Goal: Information Seeking & Learning: Learn about a topic

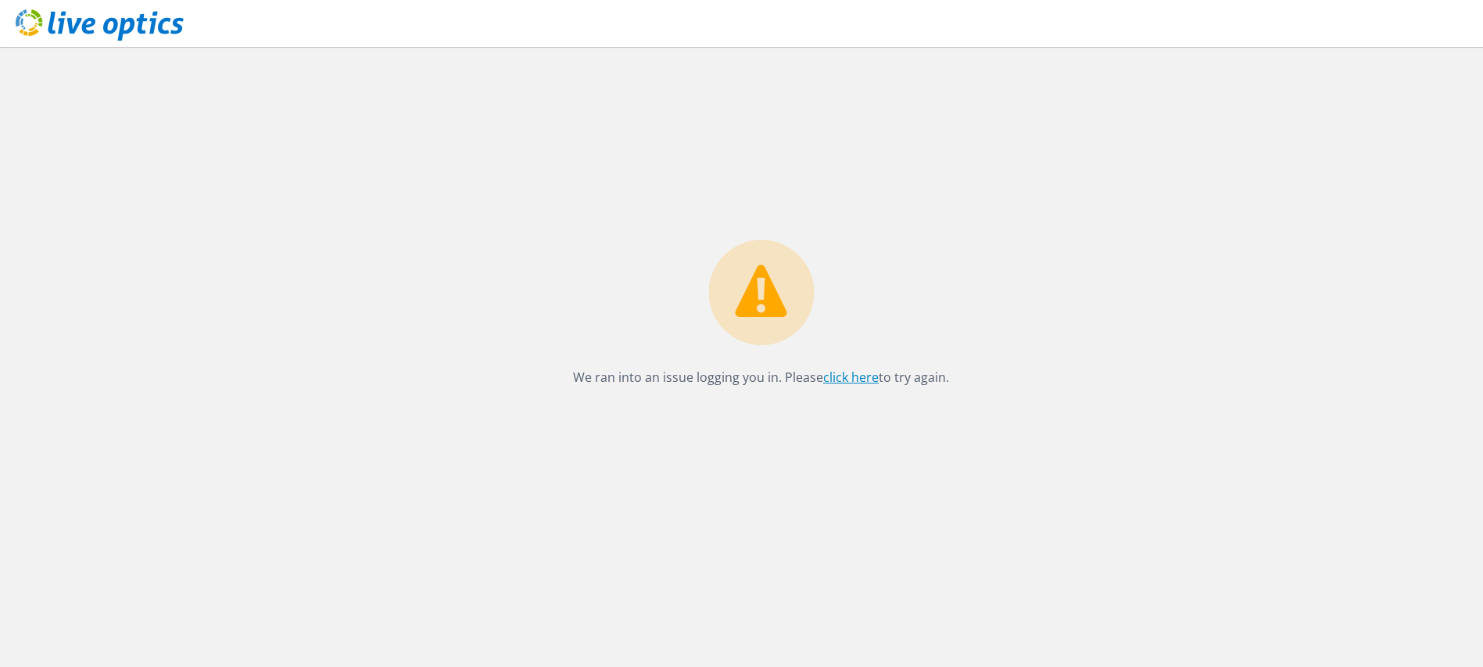
click at [844, 380] on link "click here" at bounding box center [850, 377] width 55 height 17
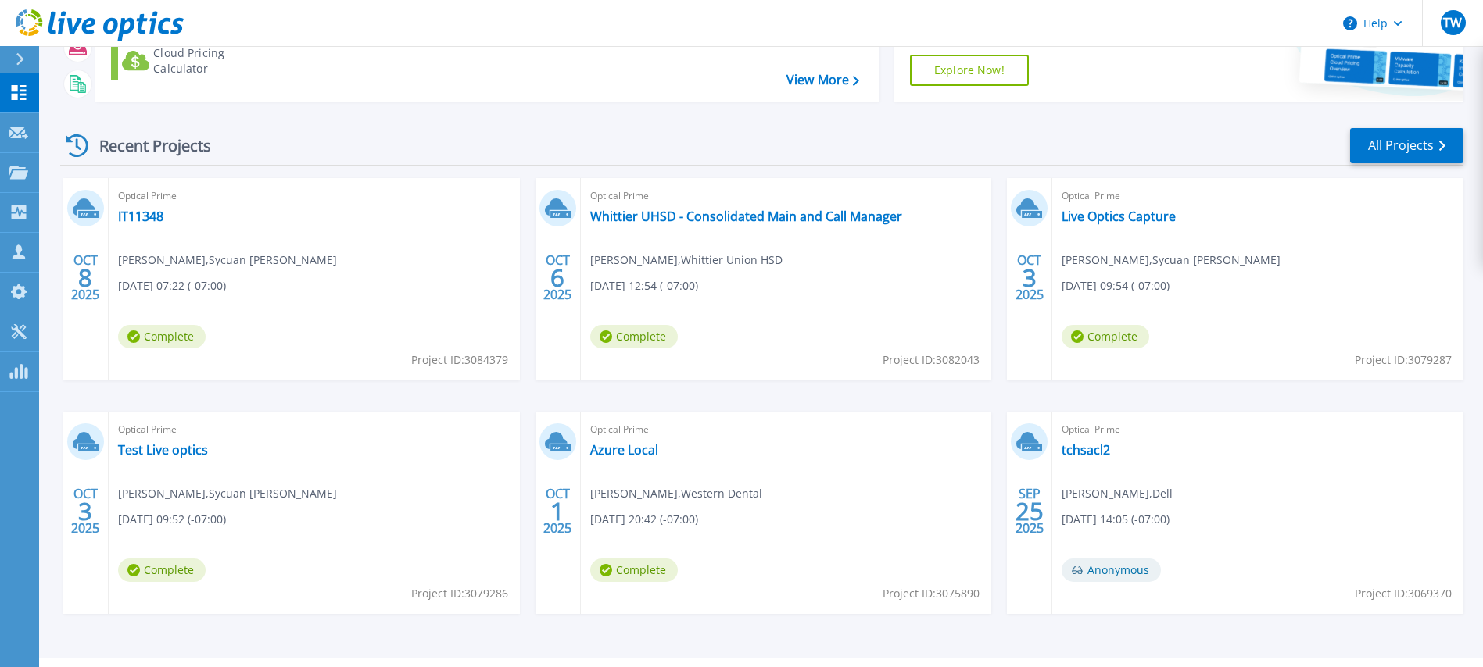
scroll to position [163, 0]
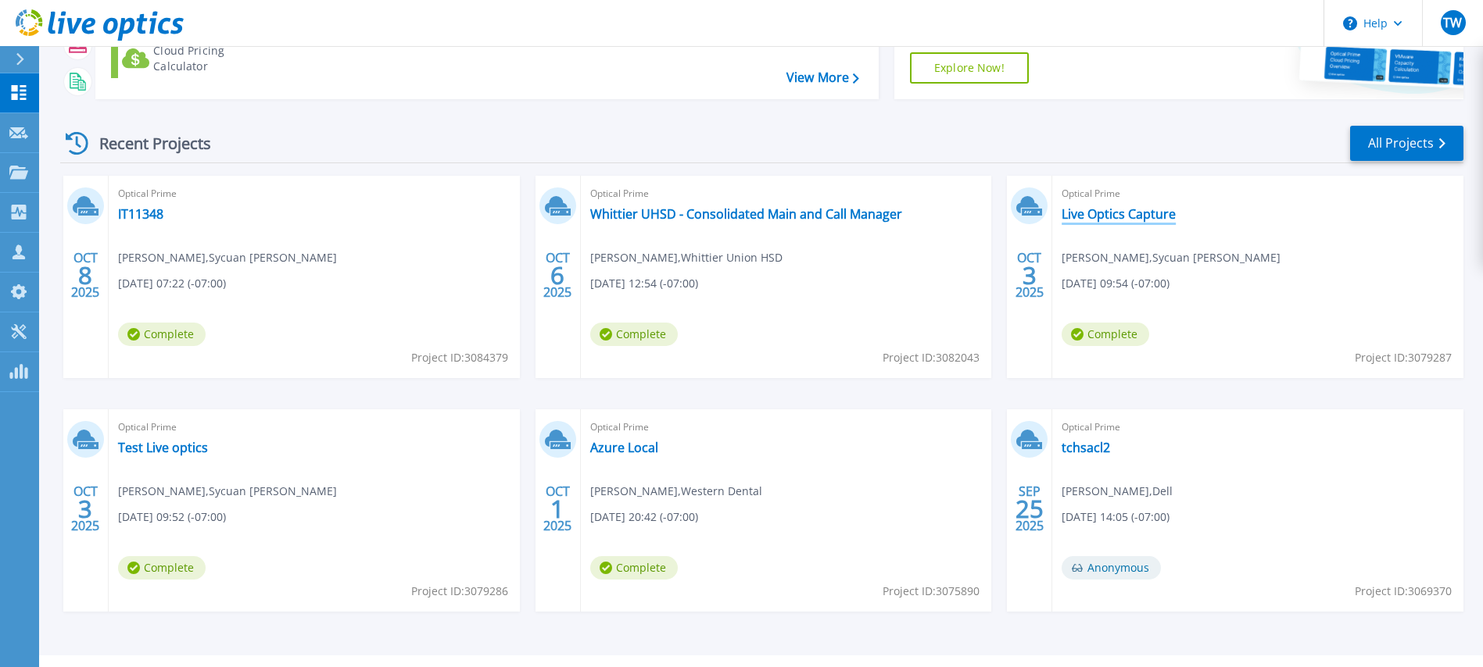
click at [1135, 218] on link "Live Optics Capture" at bounding box center [1118, 214] width 114 height 16
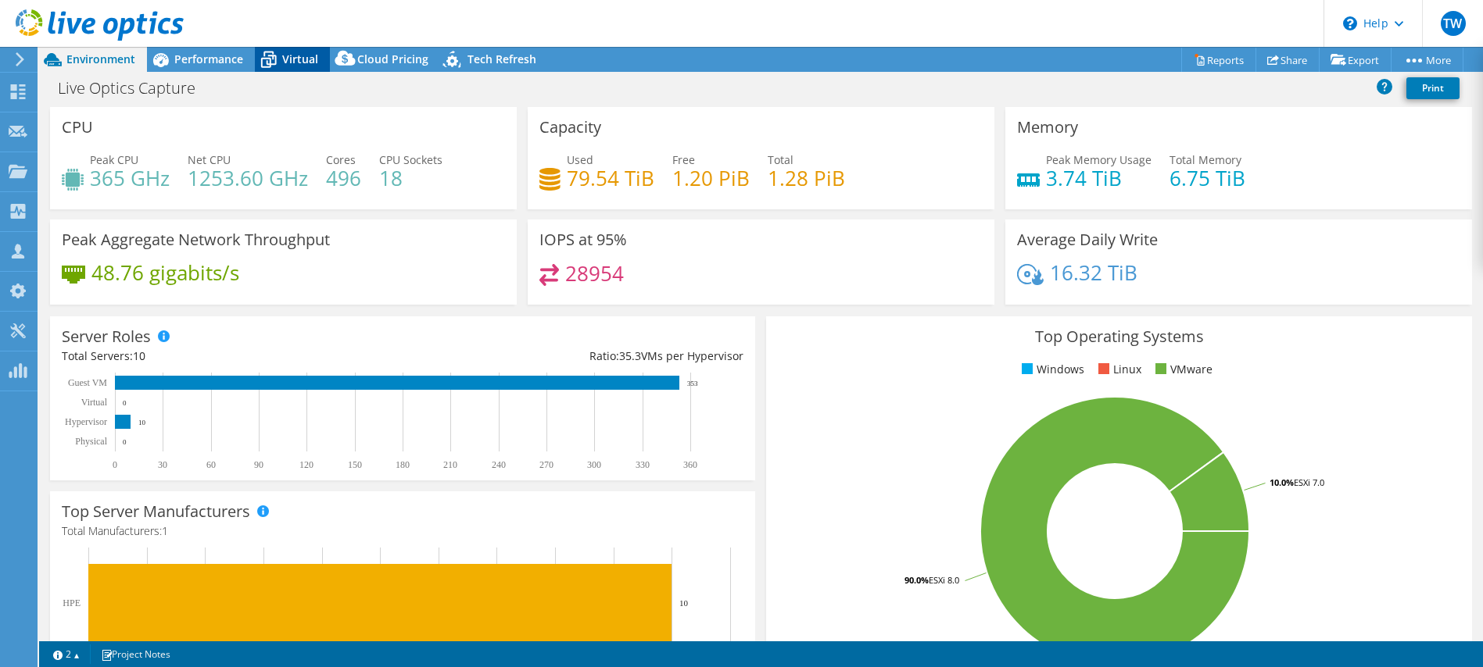
click at [289, 56] on span "Virtual" at bounding box center [300, 59] width 36 height 15
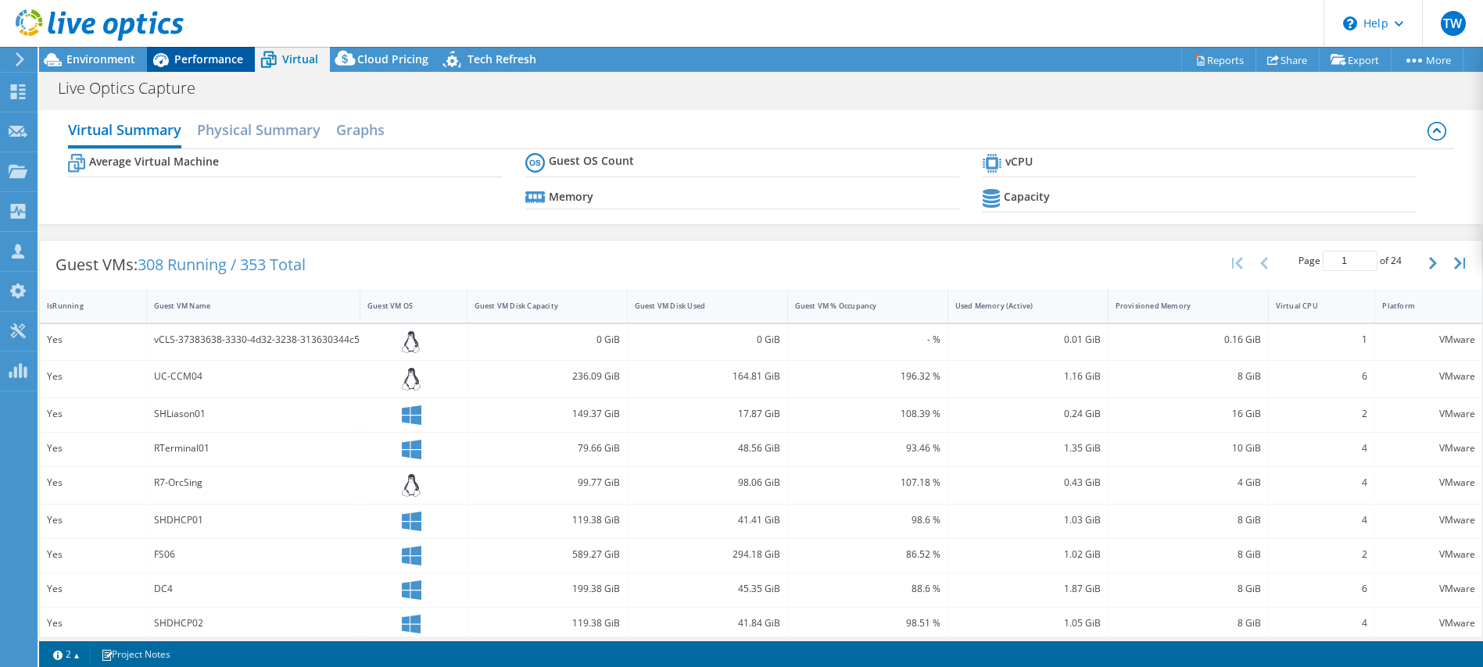
click at [206, 58] on span "Performance" at bounding box center [208, 59] width 69 height 15
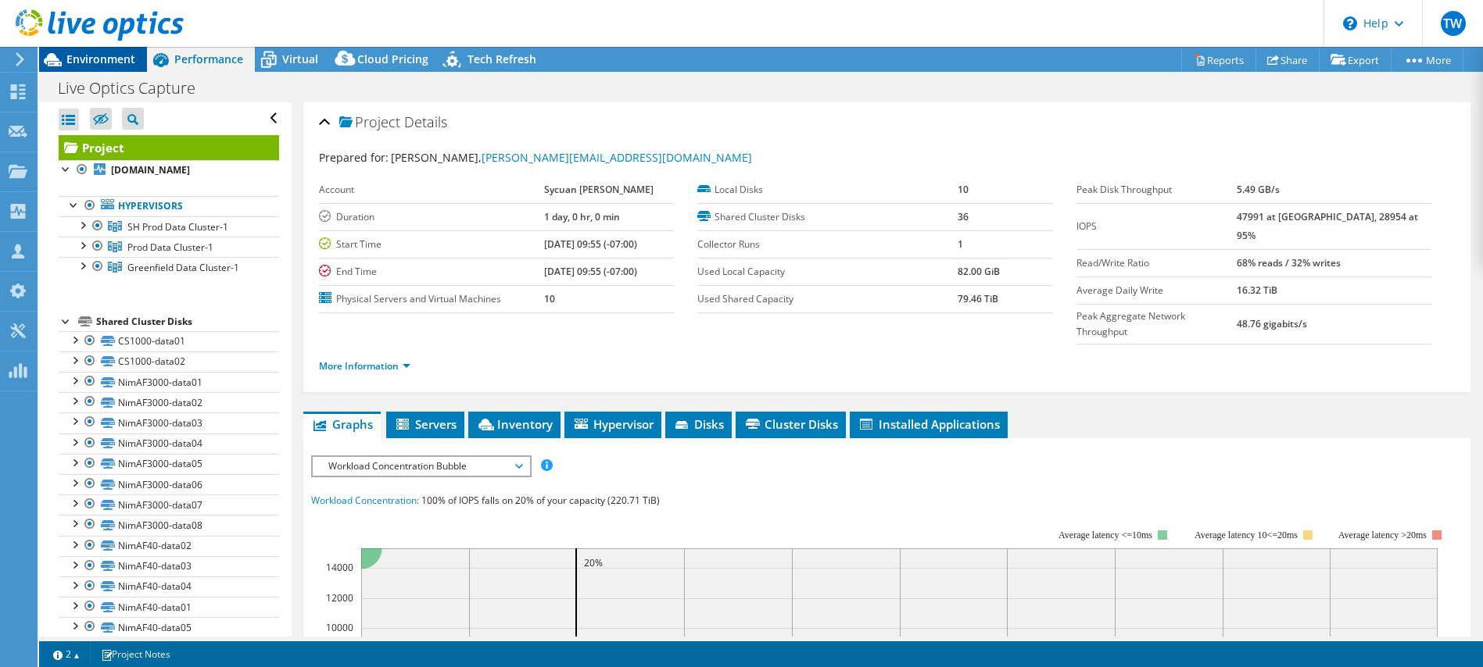
click at [106, 62] on span "Environment" at bounding box center [100, 59] width 69 height 15
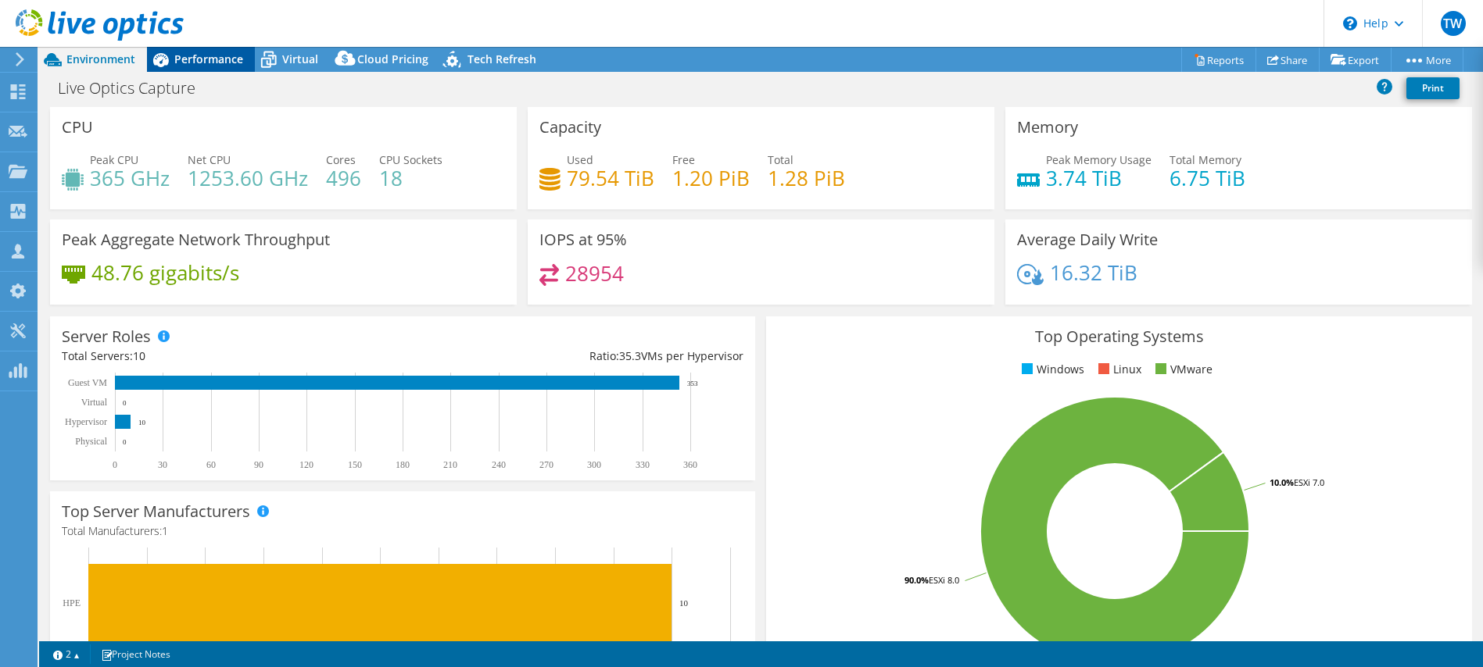
click at [166, 59] on icon at bounding box center [160, 59] width 27 height 27
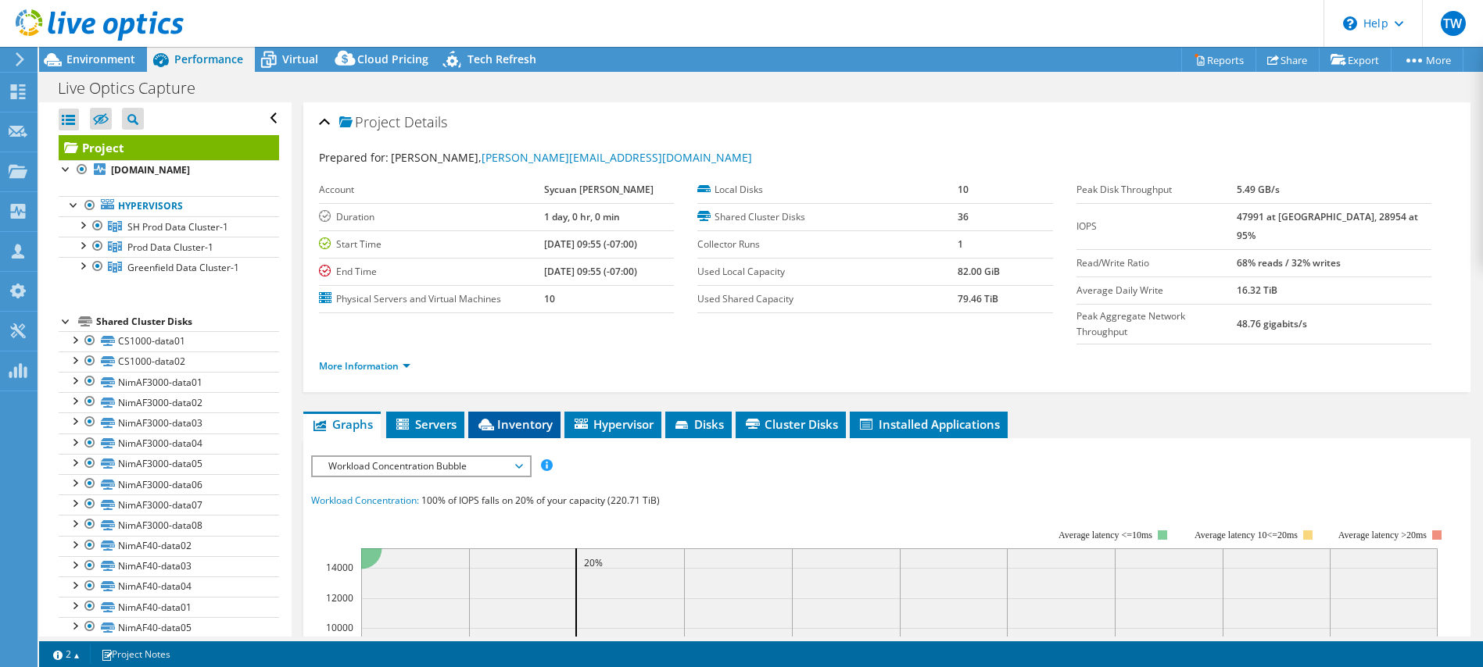
click at [526, 417] on span "Inventory" at bounding box center [514, 425] width 77 height 16
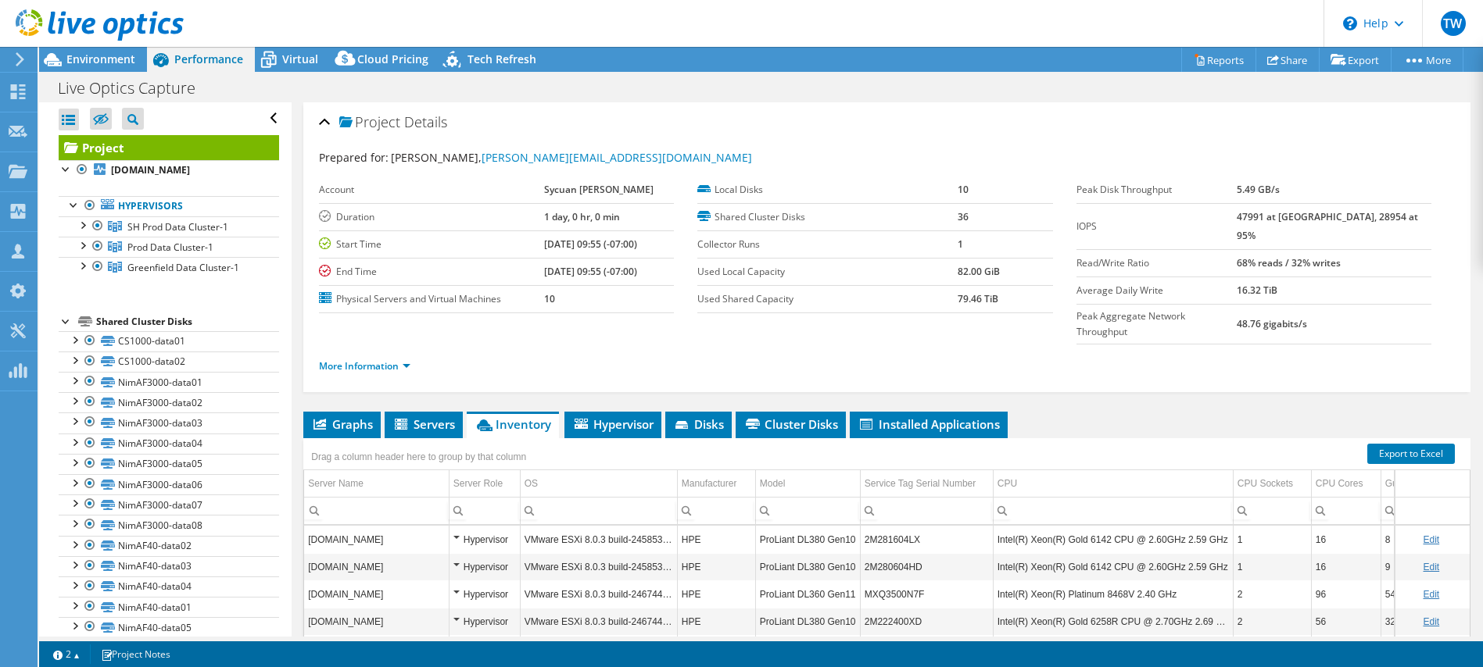
click at [27, 34] on use at bounding box center [100, 24] width 168 height 31
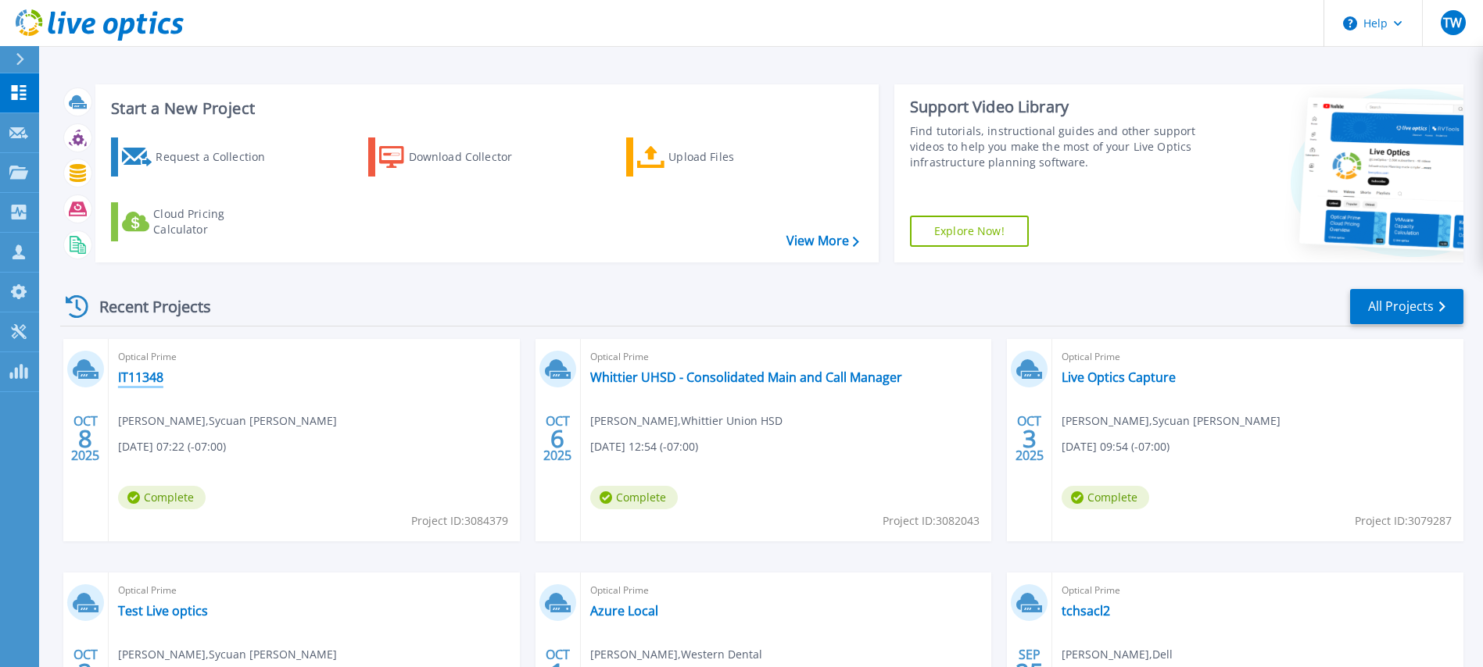
click at [151, 381] on link "IT11348" at bounding box center [140, 378] width 45 height 16
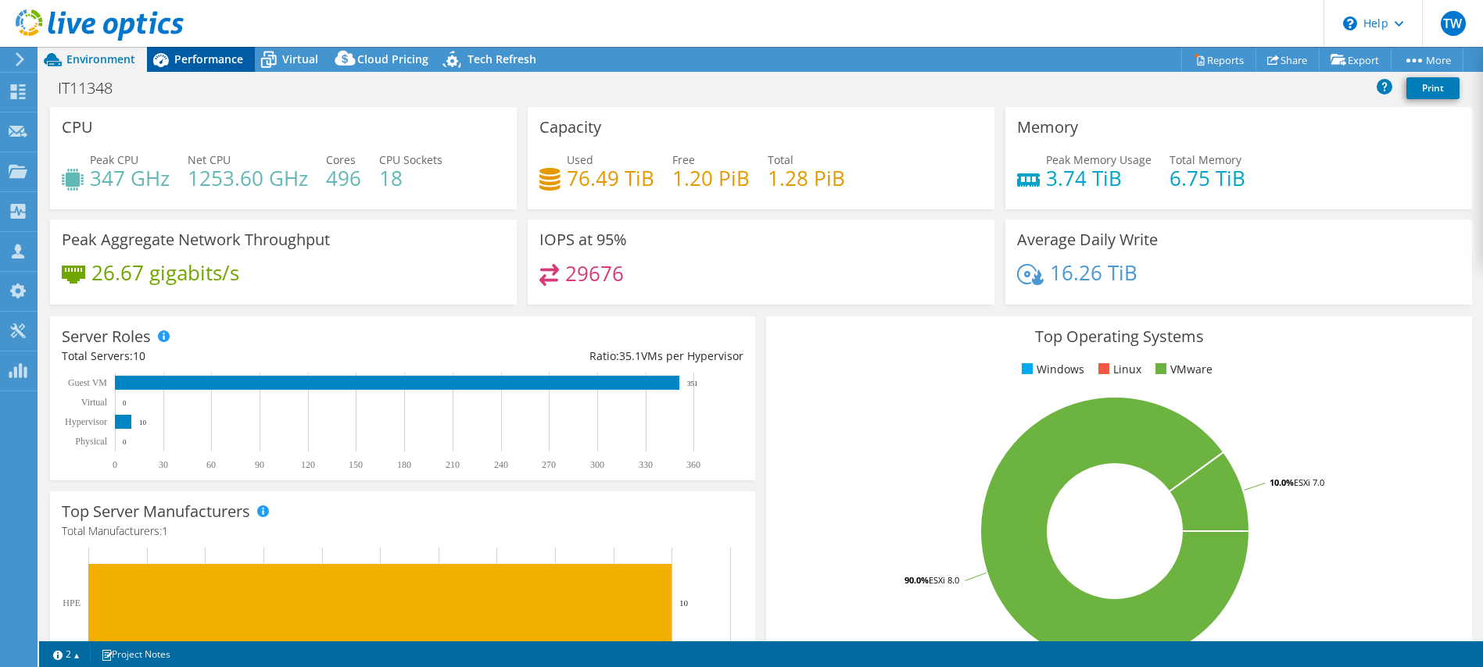
click at [193, 64] on span "Performance" at bounding box center [208, 59] width 69 height 15
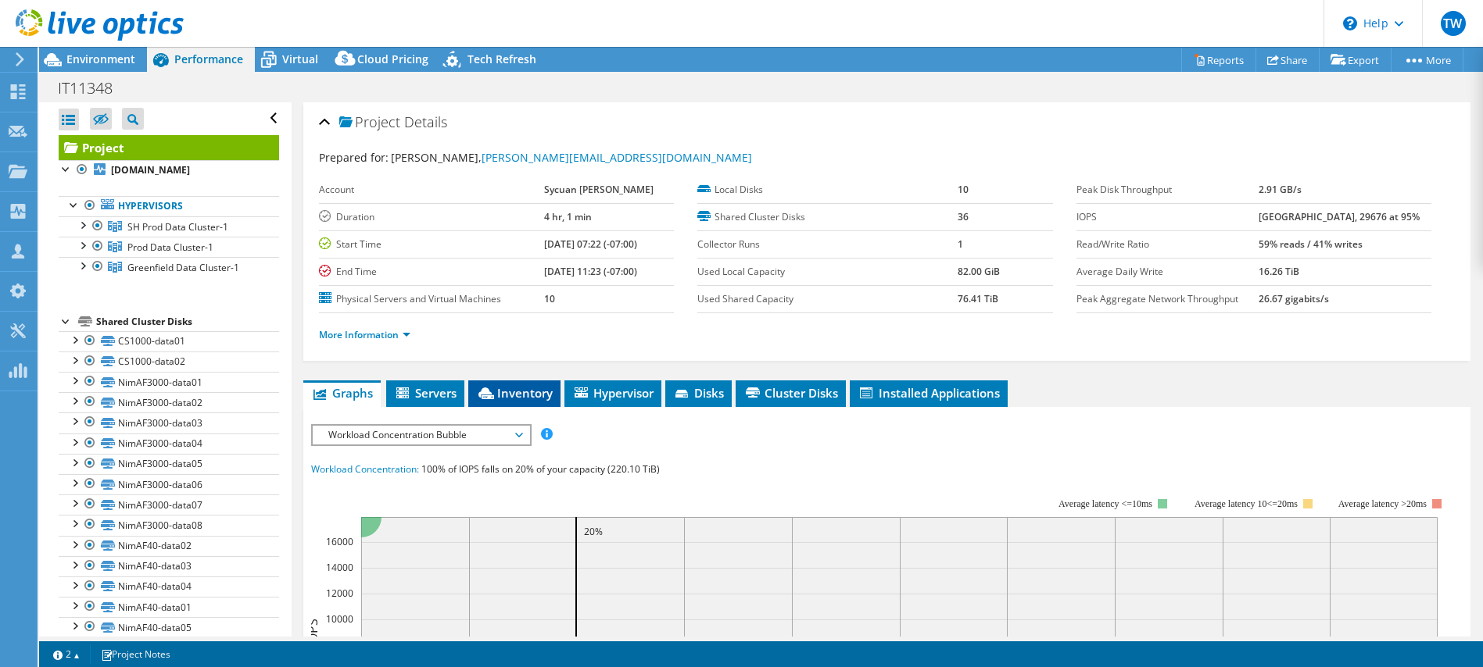
click at [546, 396] on span "Inventory" at bounding box center [514, 393] width 77 height 16
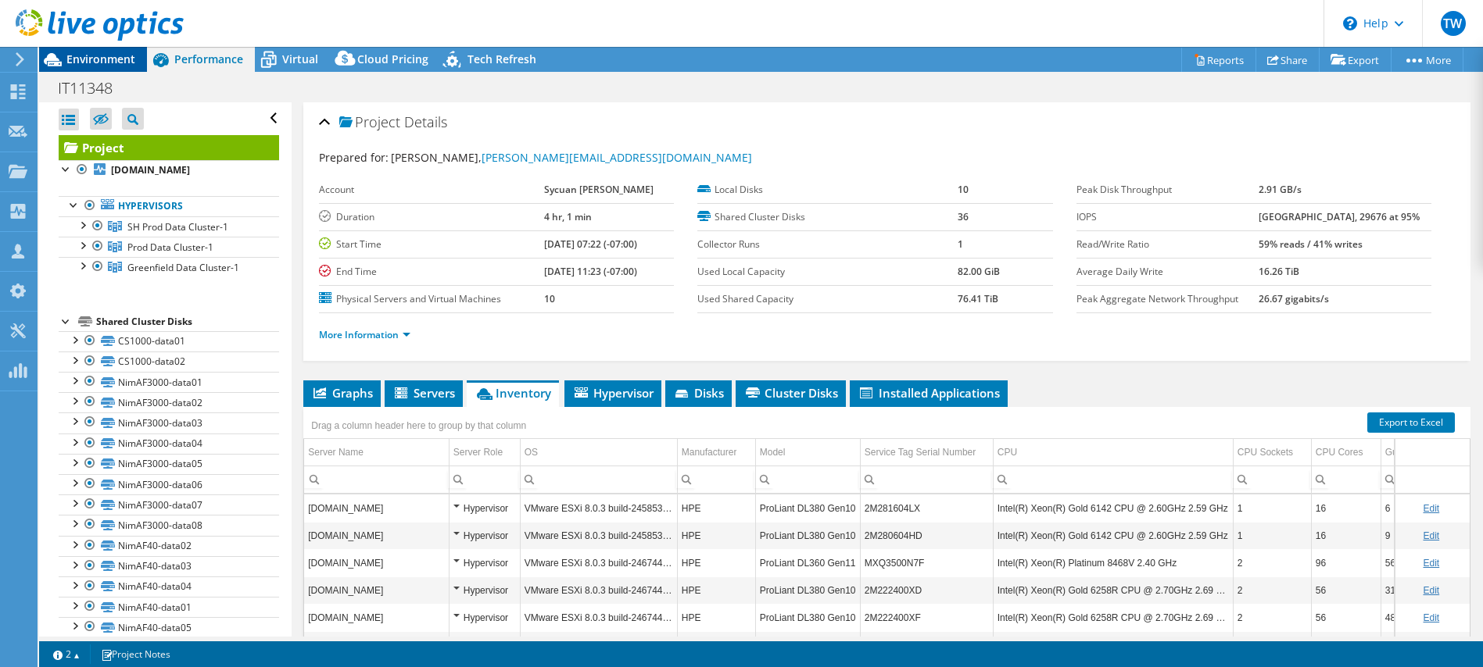
click at [113, 66] on span "Environment" at bounding box center [100, 59] width 69 height 15
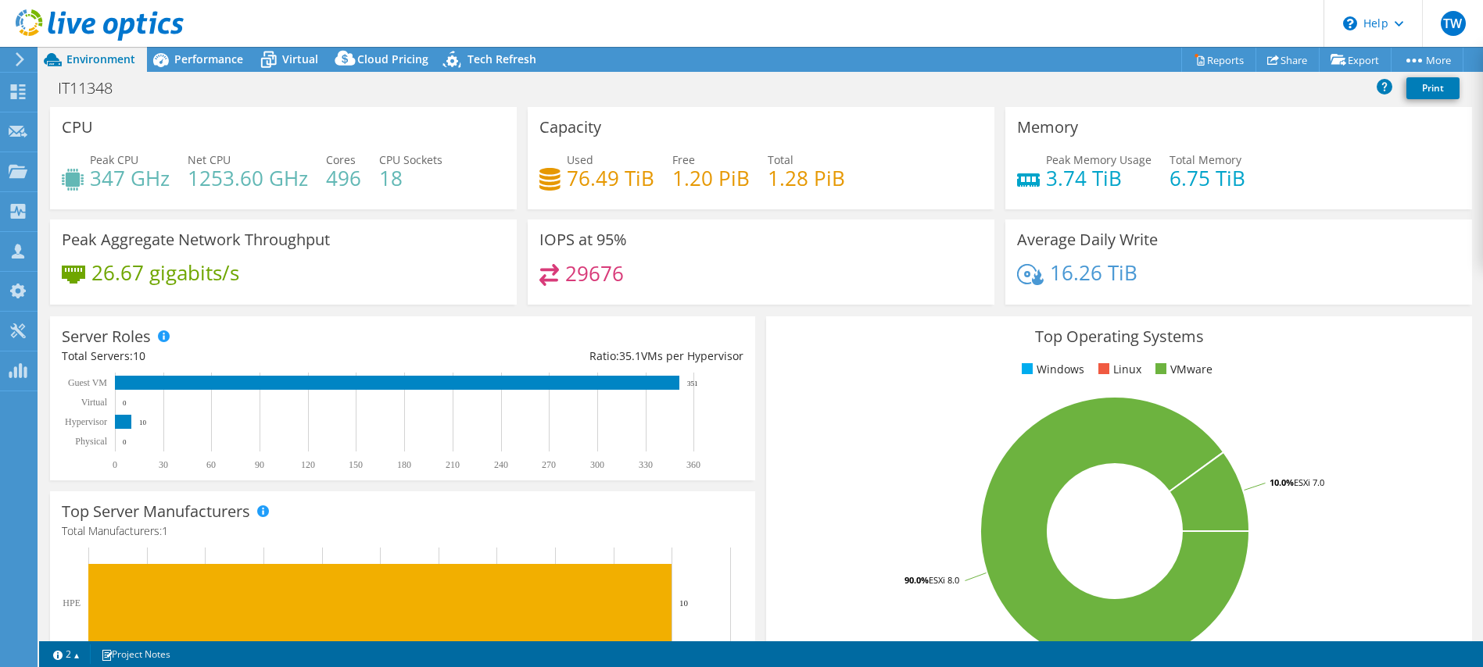
click at [179, 44] on link at bounding box center [100, 37] width 168 height 13
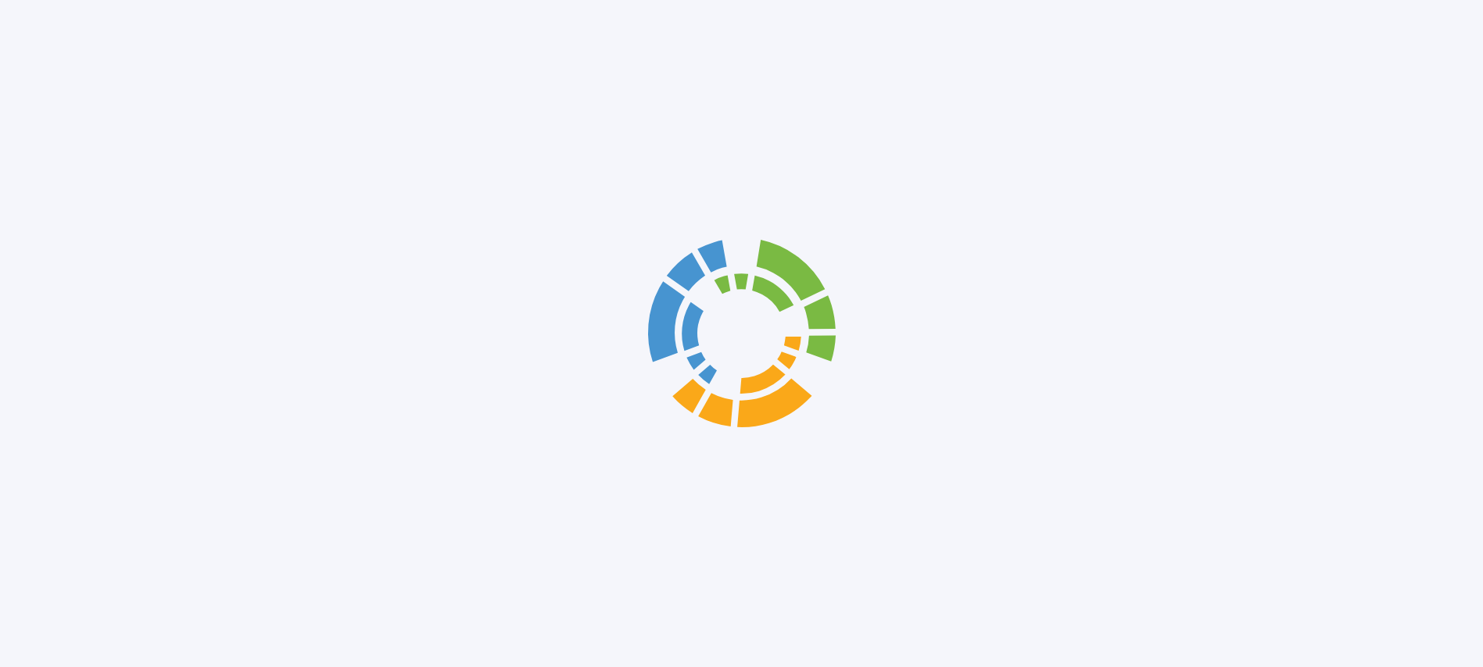
click at [214, 55] on div at bounding box center [741, 333] width 1483 height 667
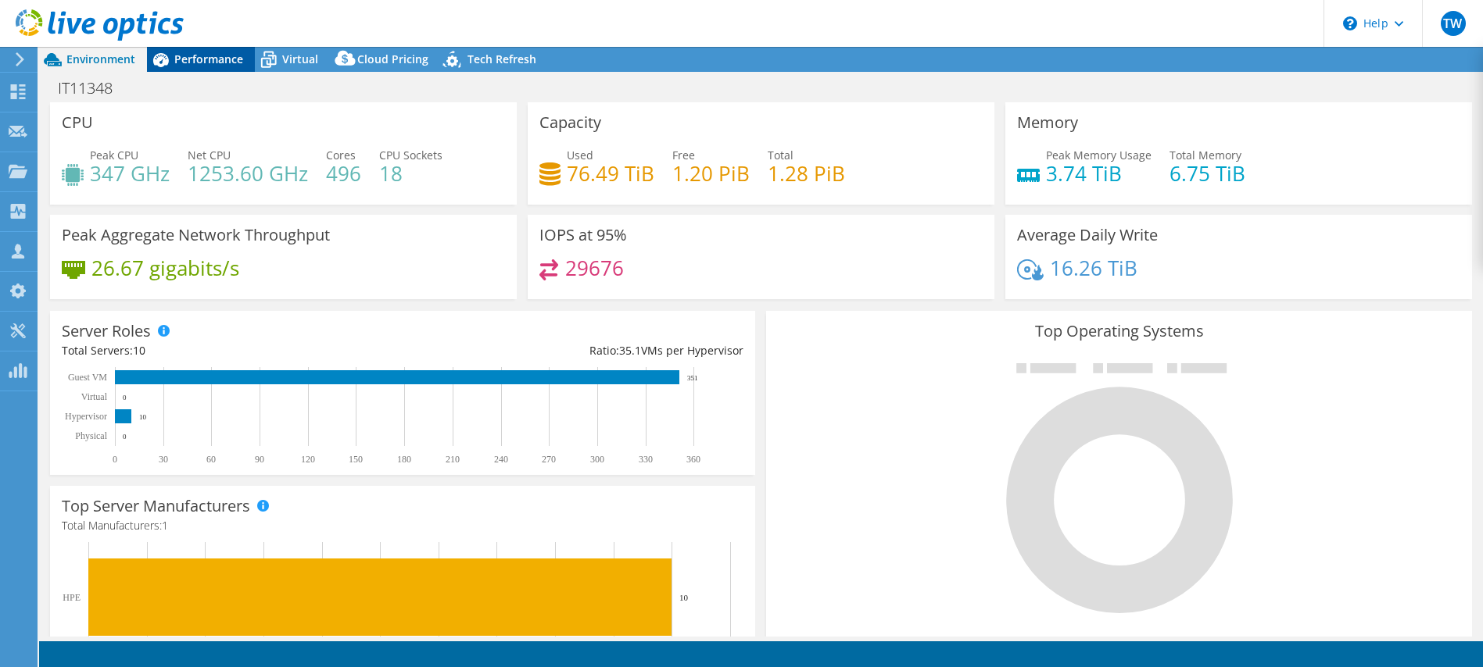
click at [175, 71] on div "Performance" at bounding box center [201, 59] width 108 height 25
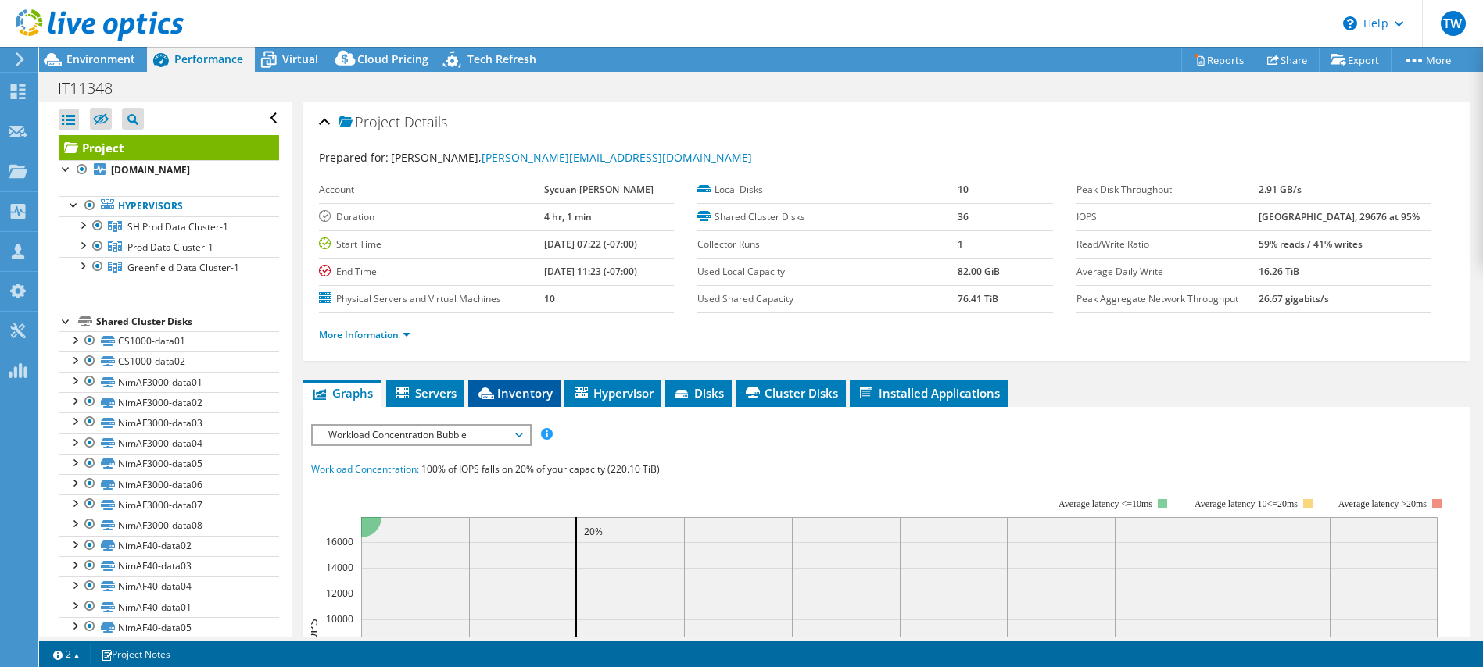
click at [519, 397] on span "Inventory" at bounding box center [514, 393] width 77 height 16
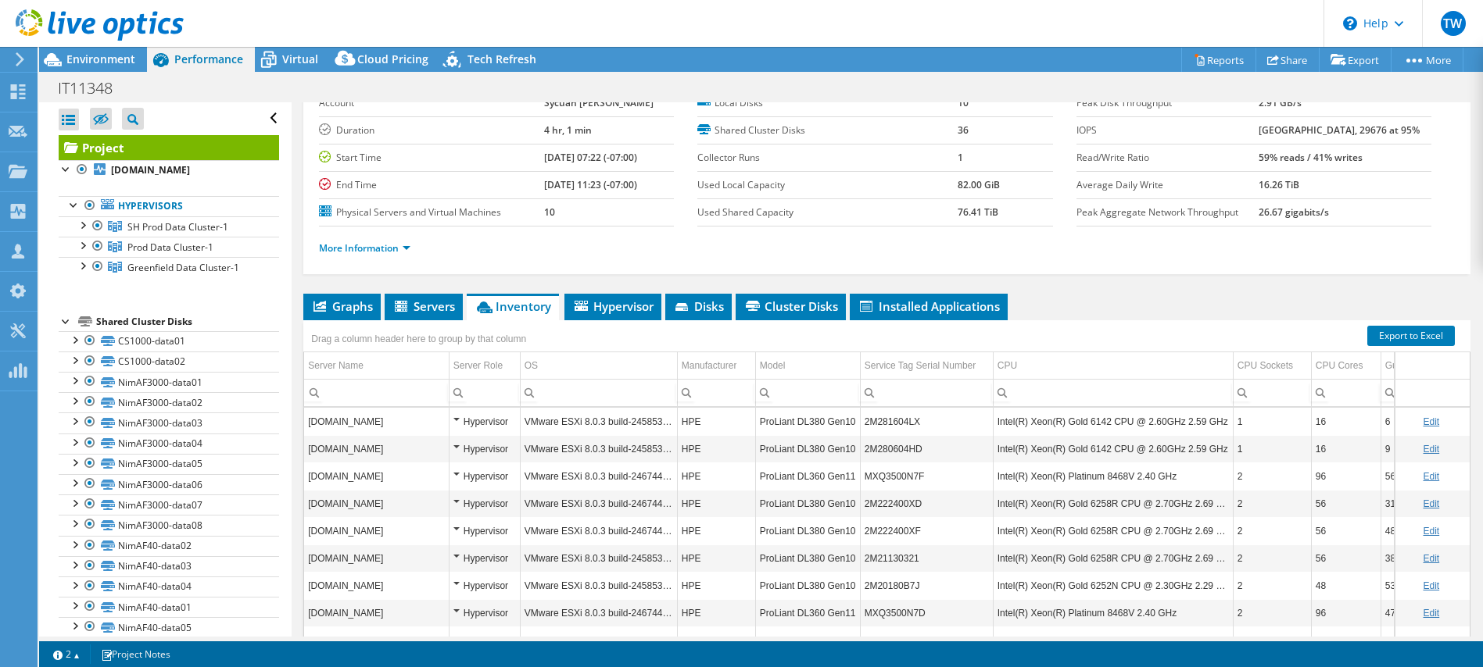
scroll to position [93, 0]
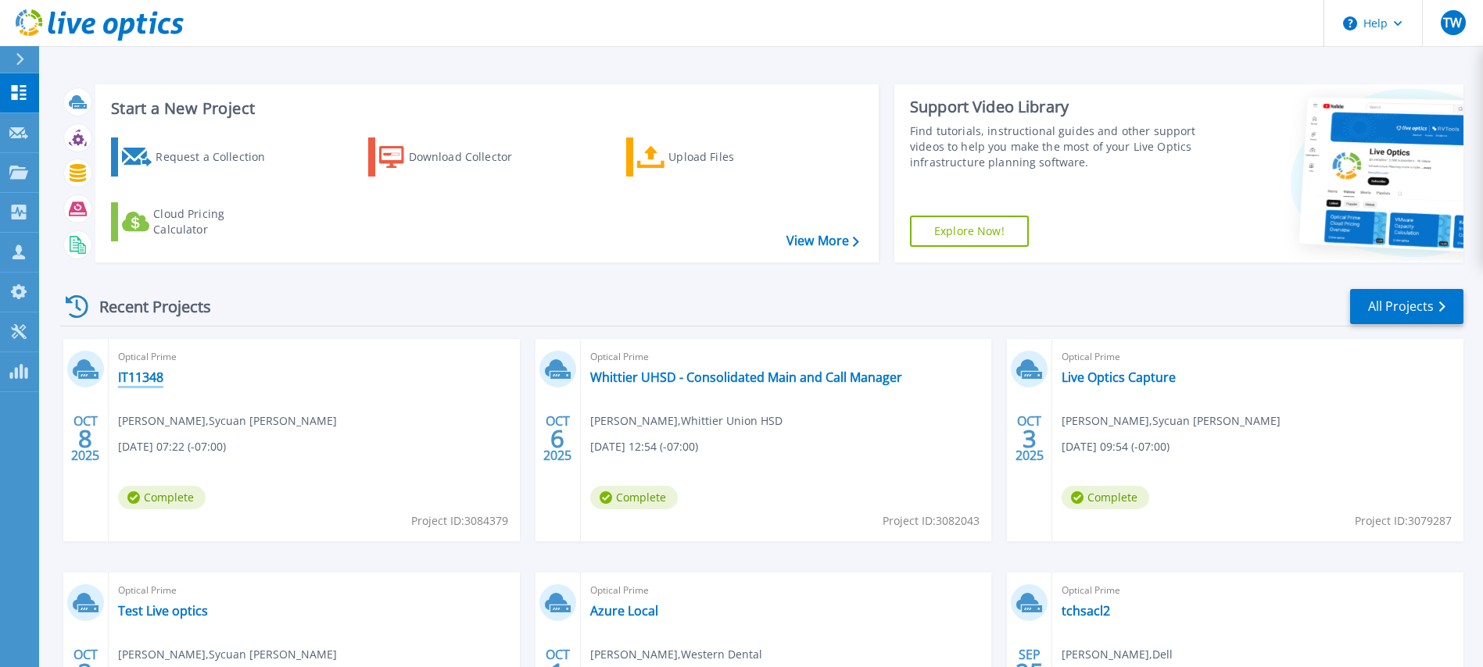
click at [145, 384] on link "IT11348" at bounding box center [140, 378] width 45 height 16
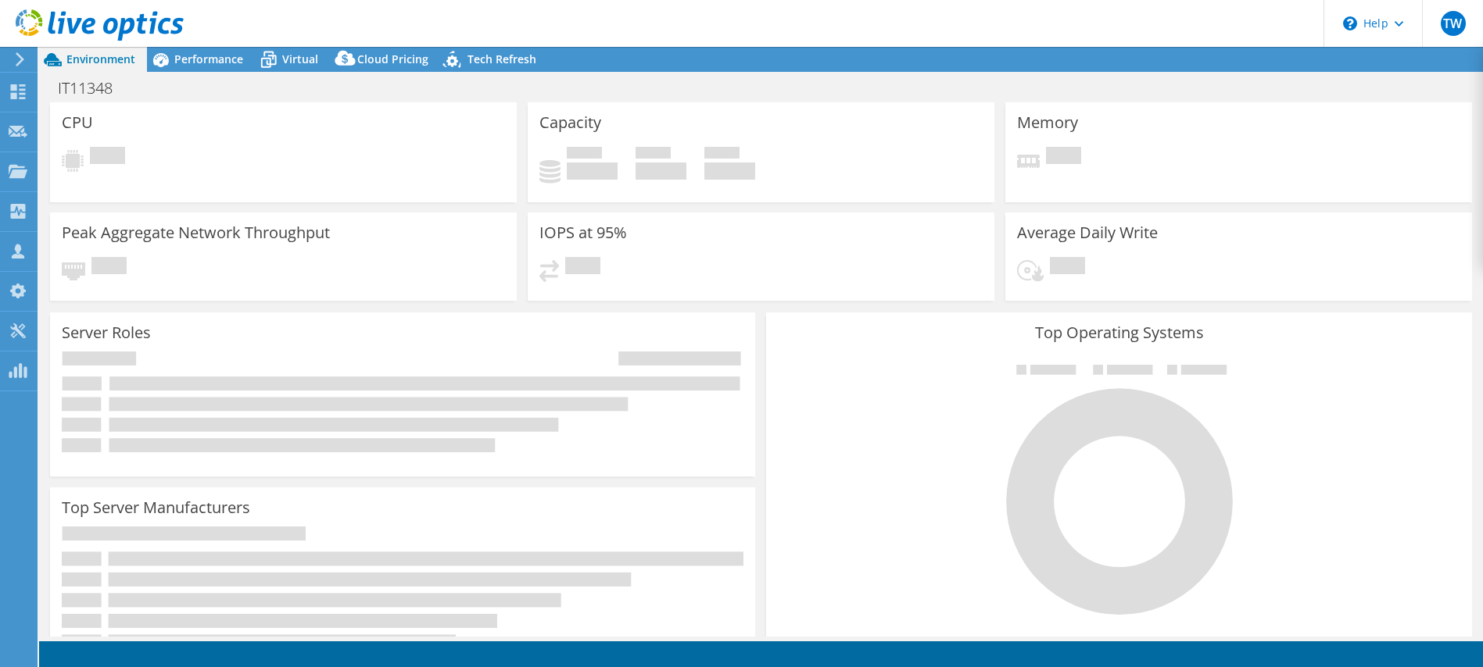
select select "USD"
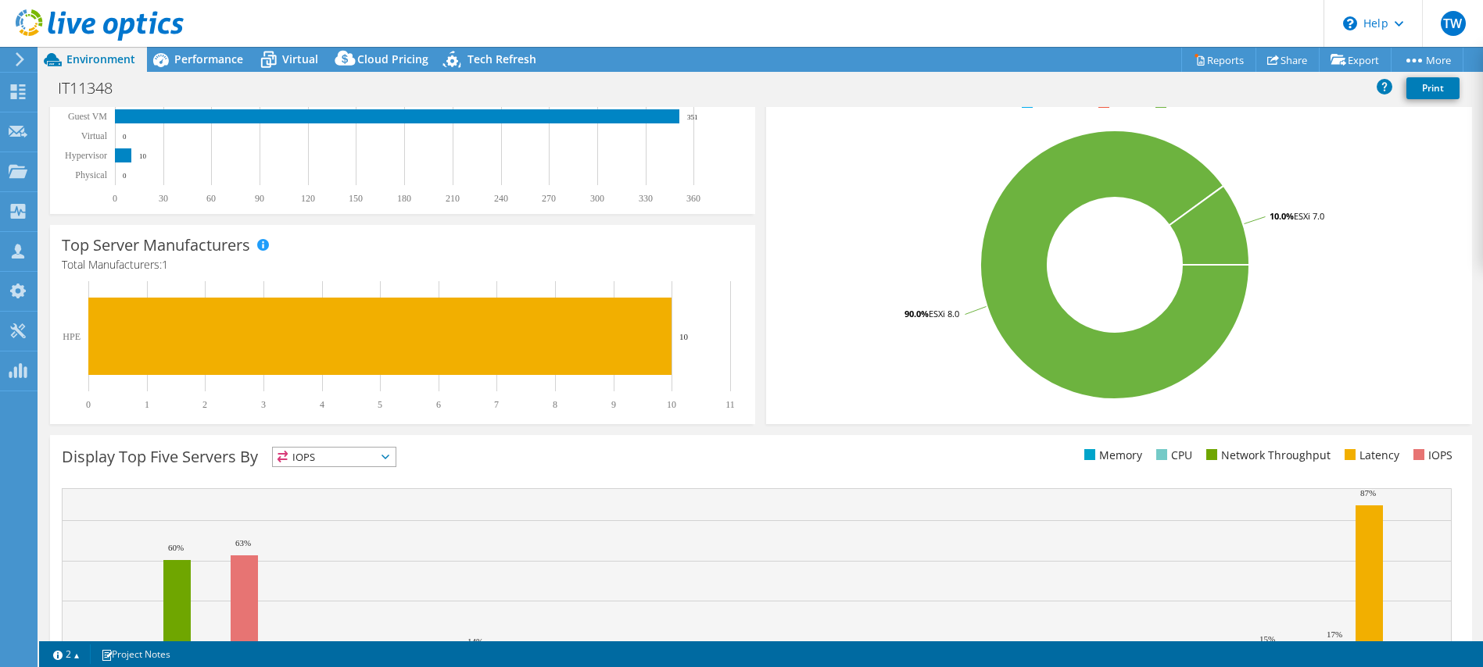
scroll to position [281, 0]
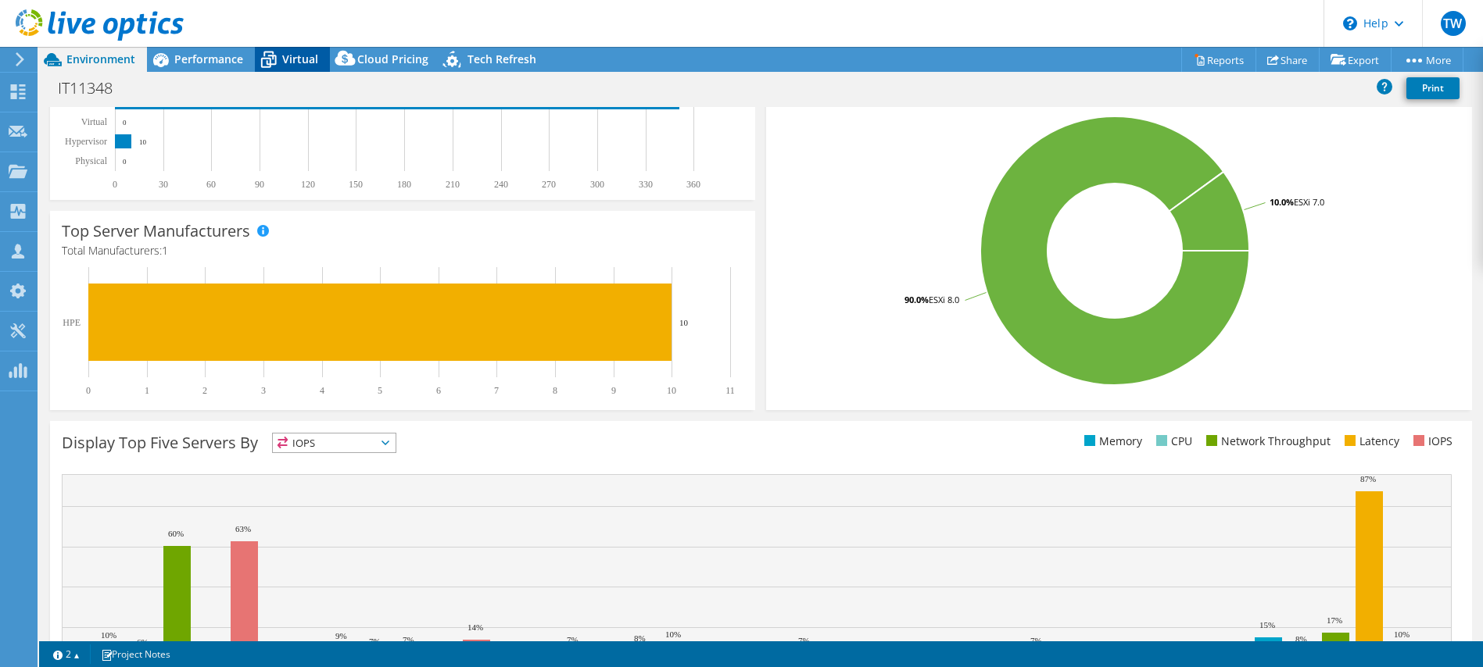
click at [271, 52] on icon at bounding box center [268, 54] width 10 height 5
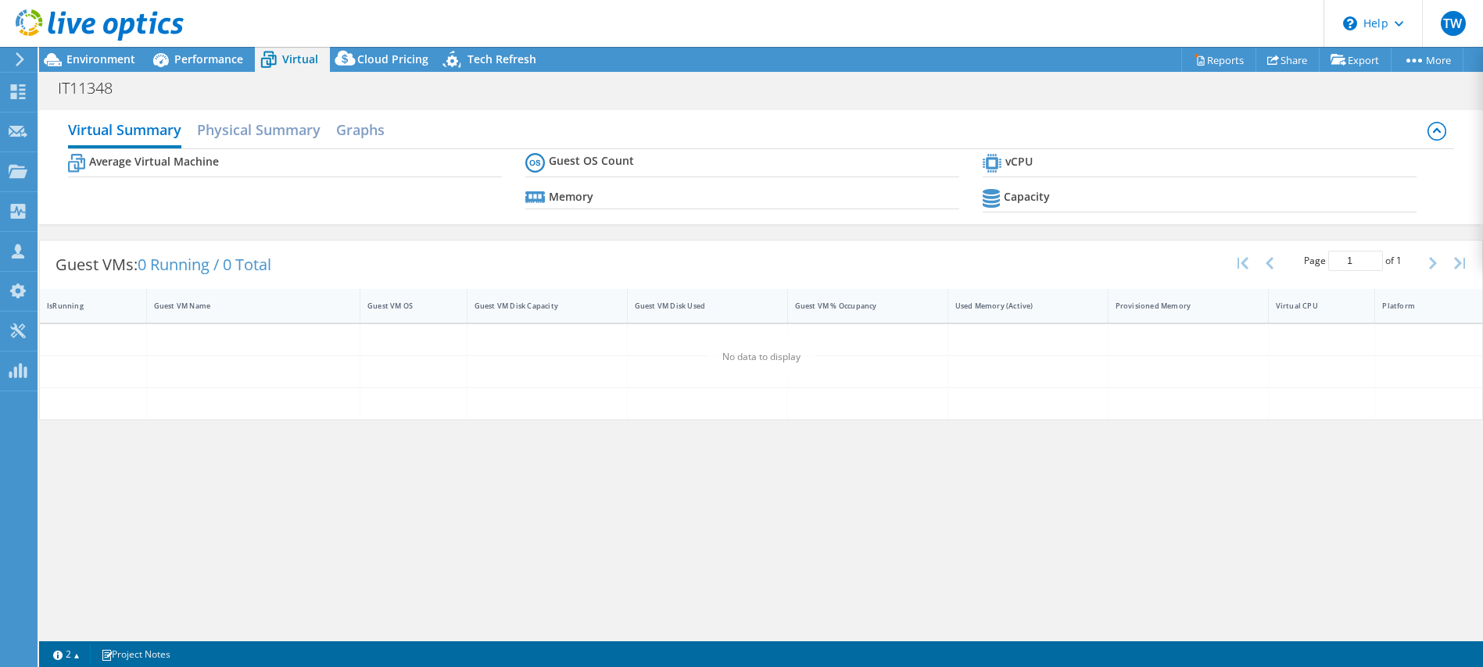
scroll to position [0, 0]
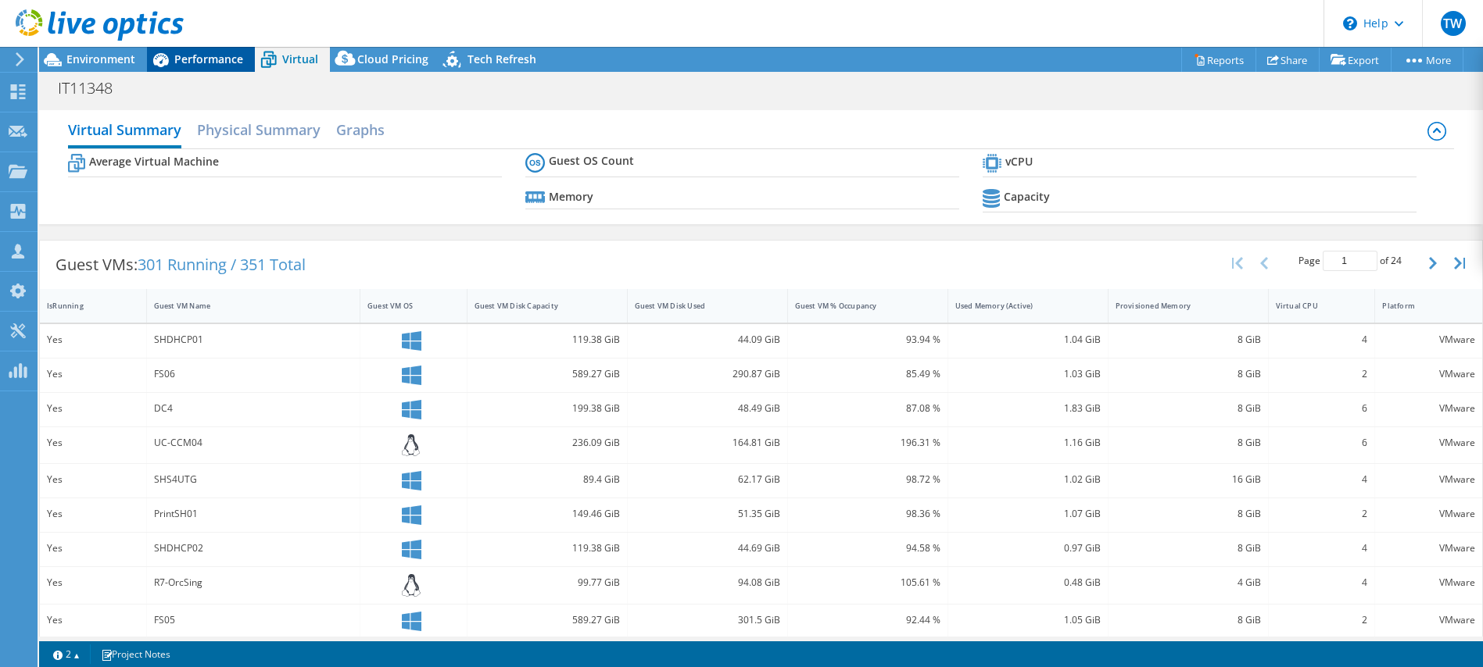
click at [226, 54] on span "Performance" at bounding box center [208, 59] width 69 height 15
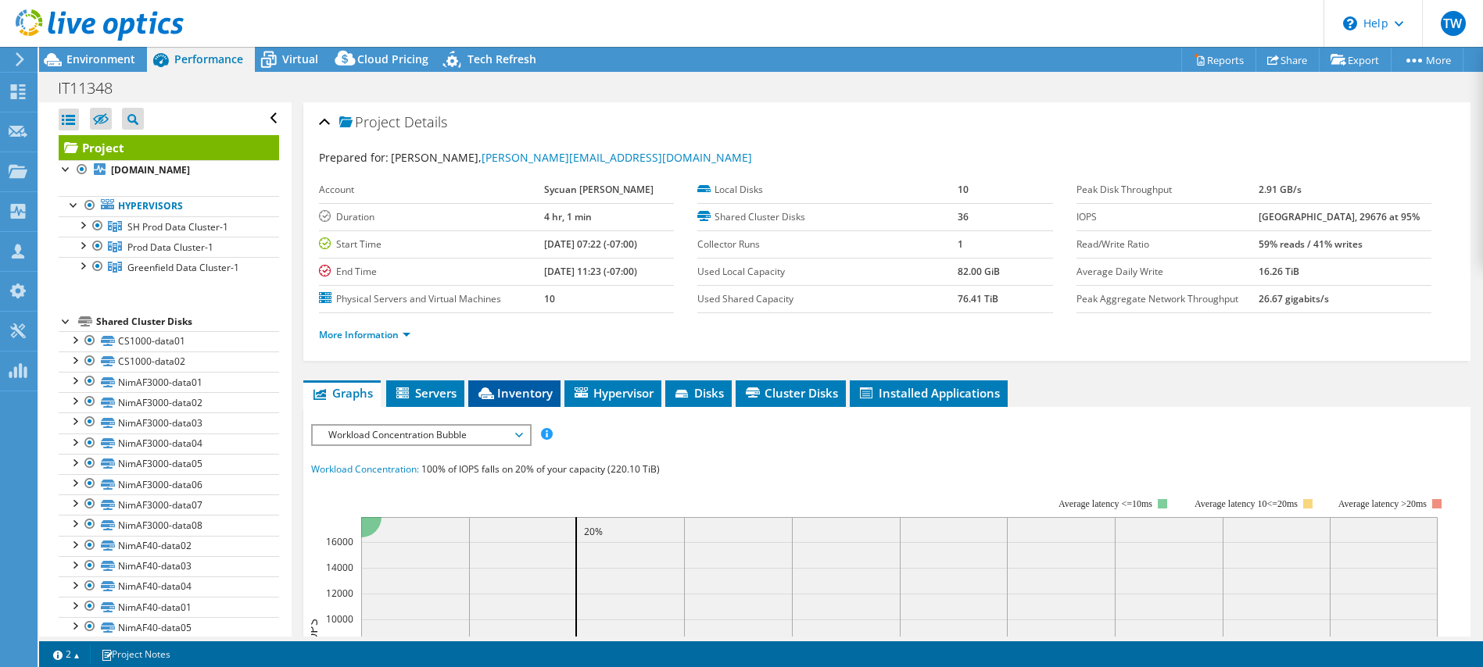
click at [545, 388] on span "Inventory" at bounding box center [514, 393] width 77 height 16
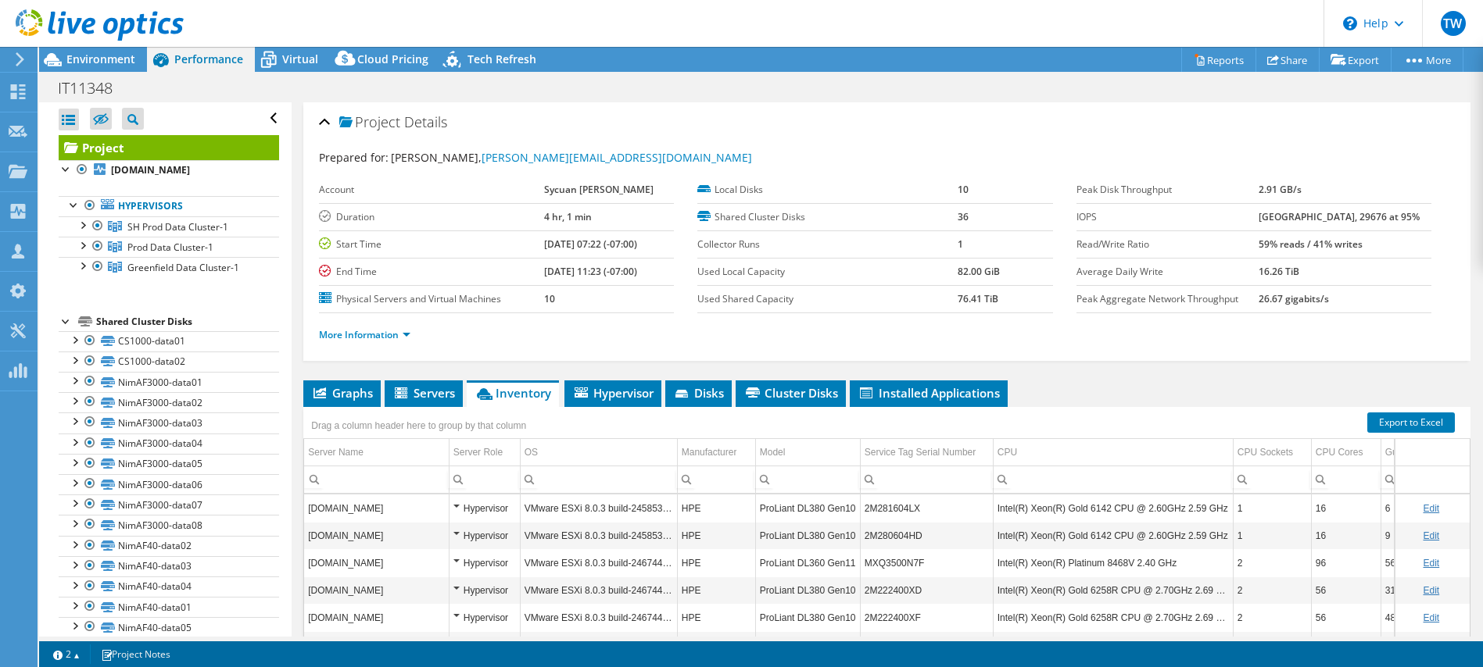
click at [116, 30] on icon at bounding box center [100, 25] width 168 height 32
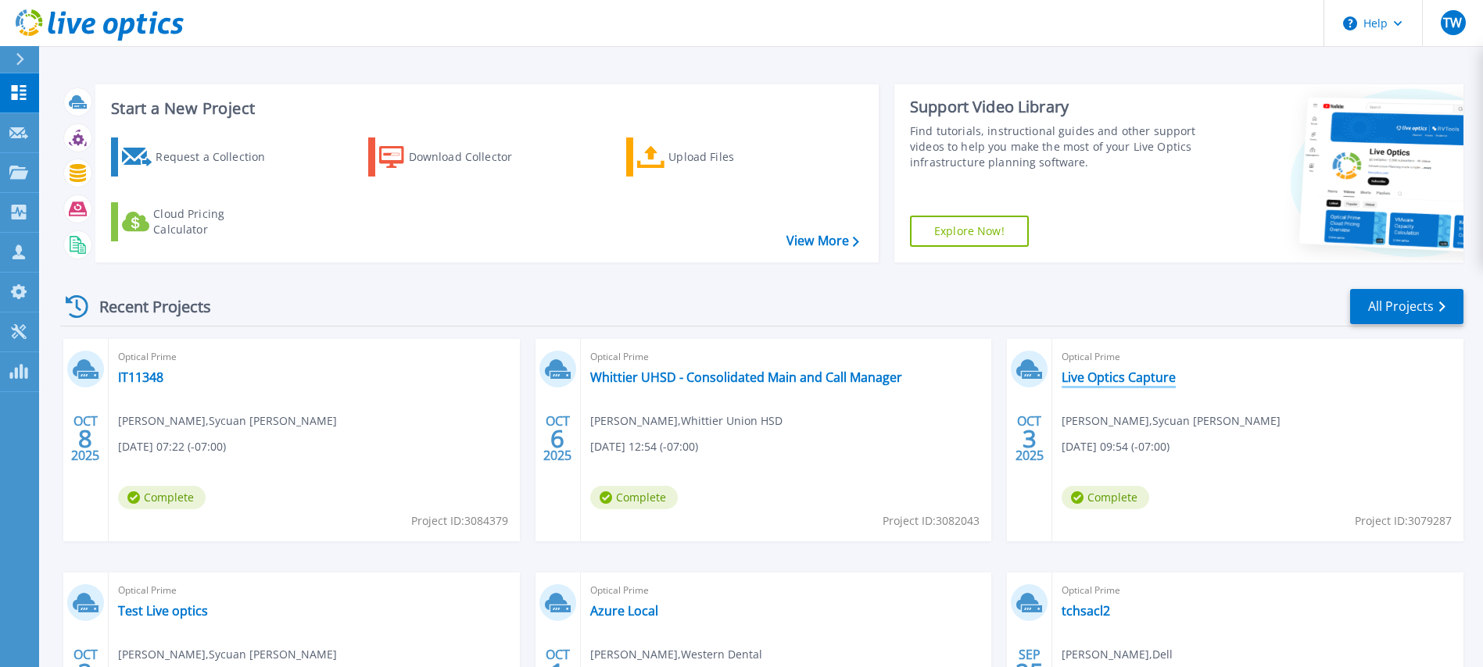
click at [1147, 383] on link "Live Optics Capture" at bounding box center [1118, 378] width 114 height 16
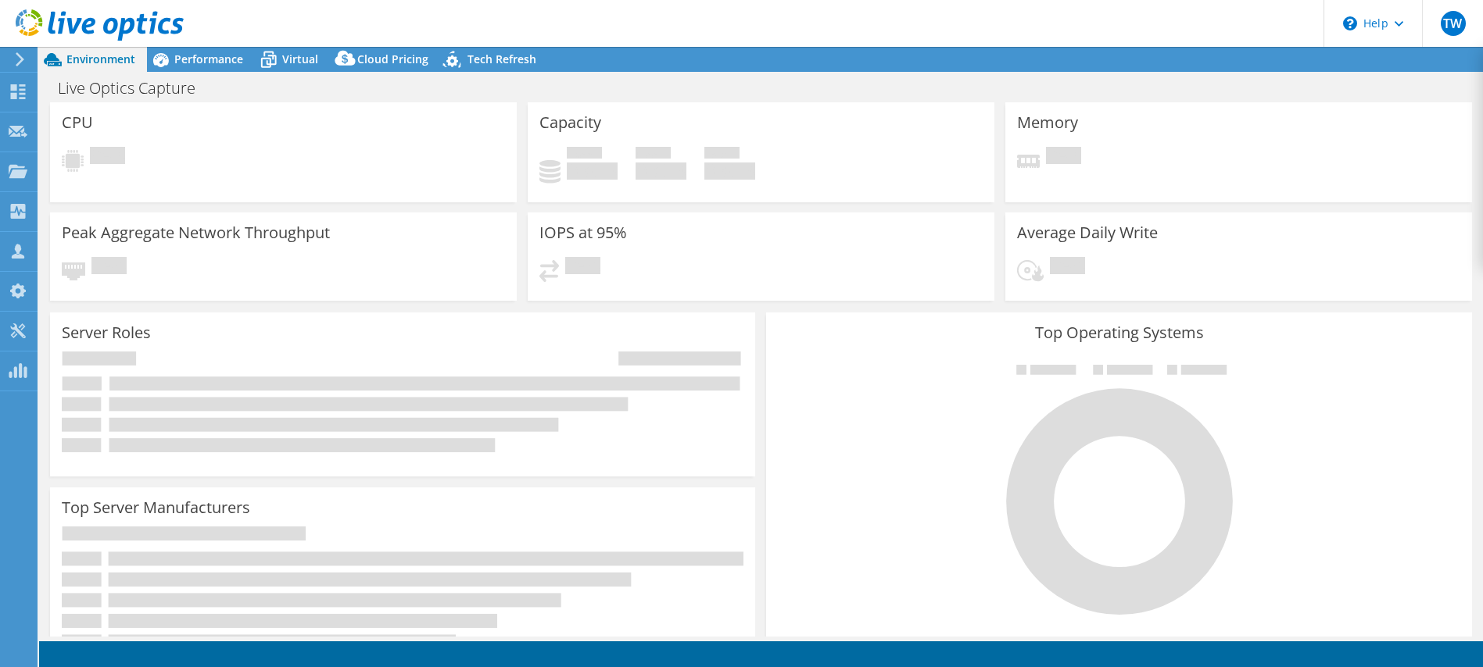
select select "USD"
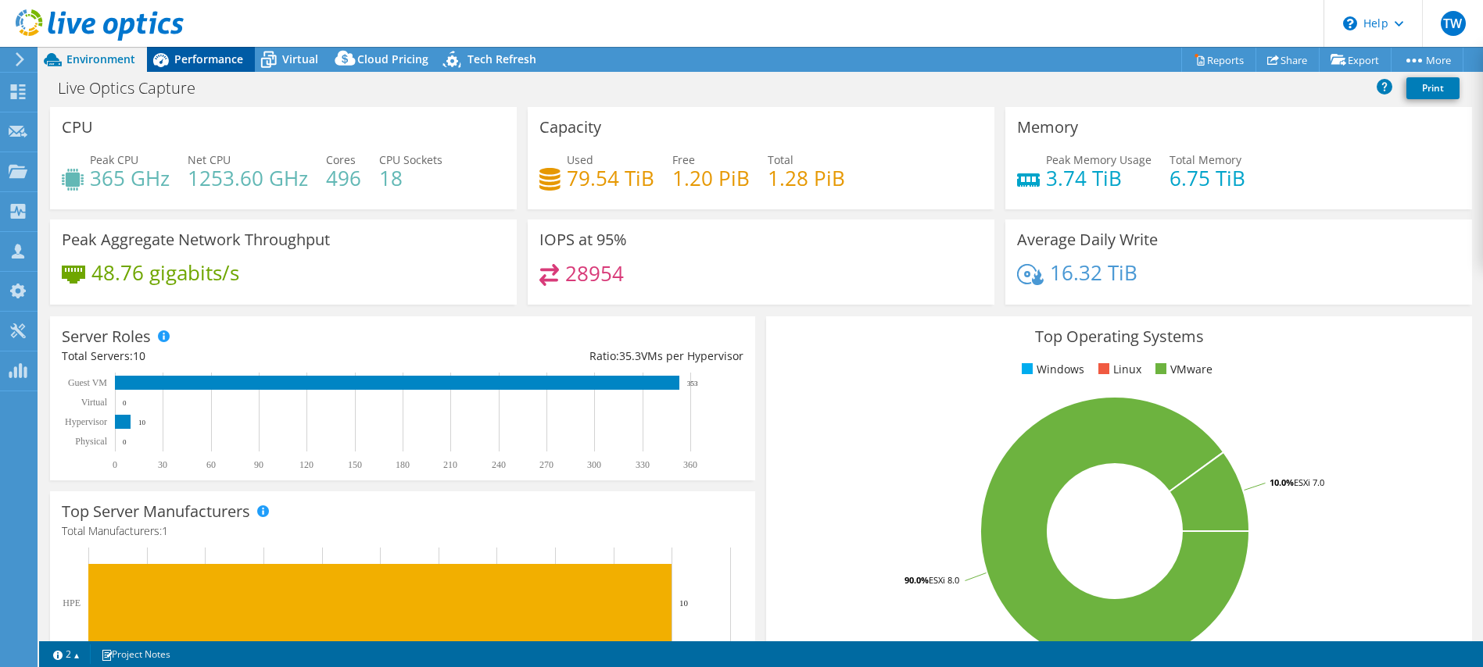
click at [188, 57] on span "Performance" at bounding box center [208, 59] width 69 height 15
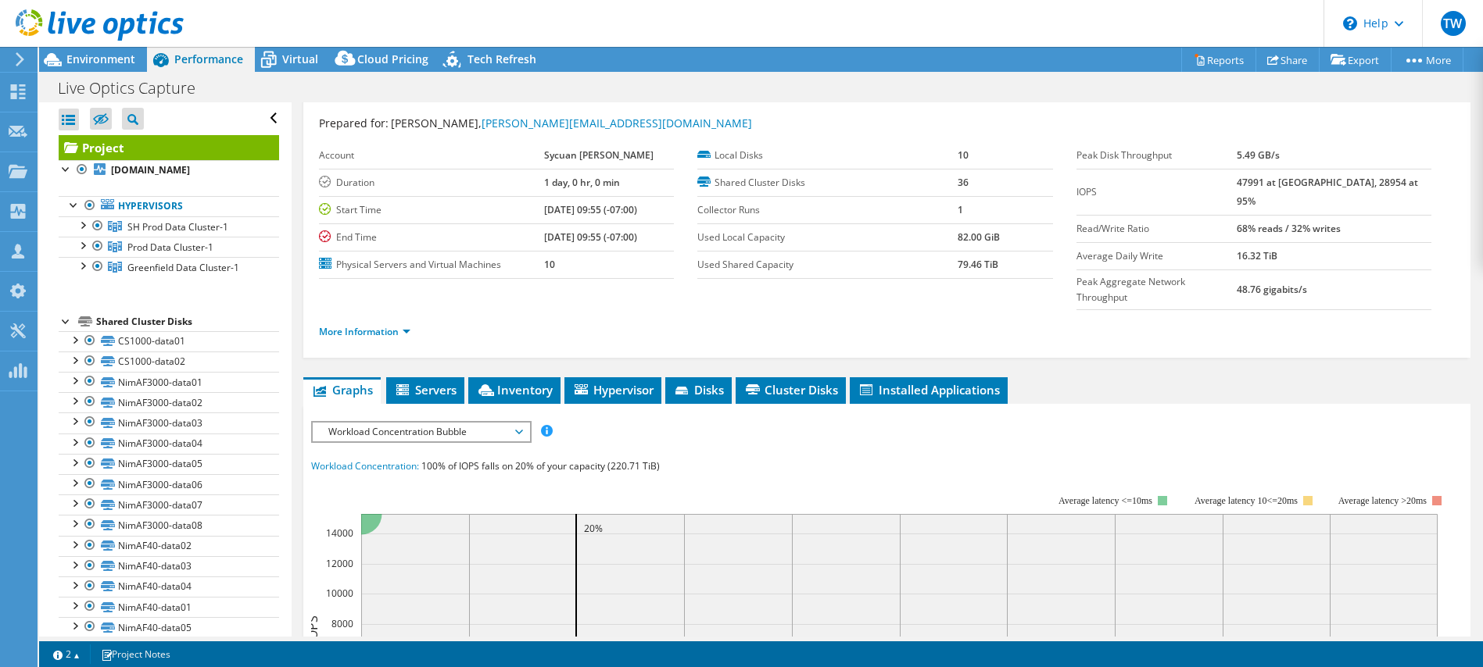
scroll to position [37, 0]
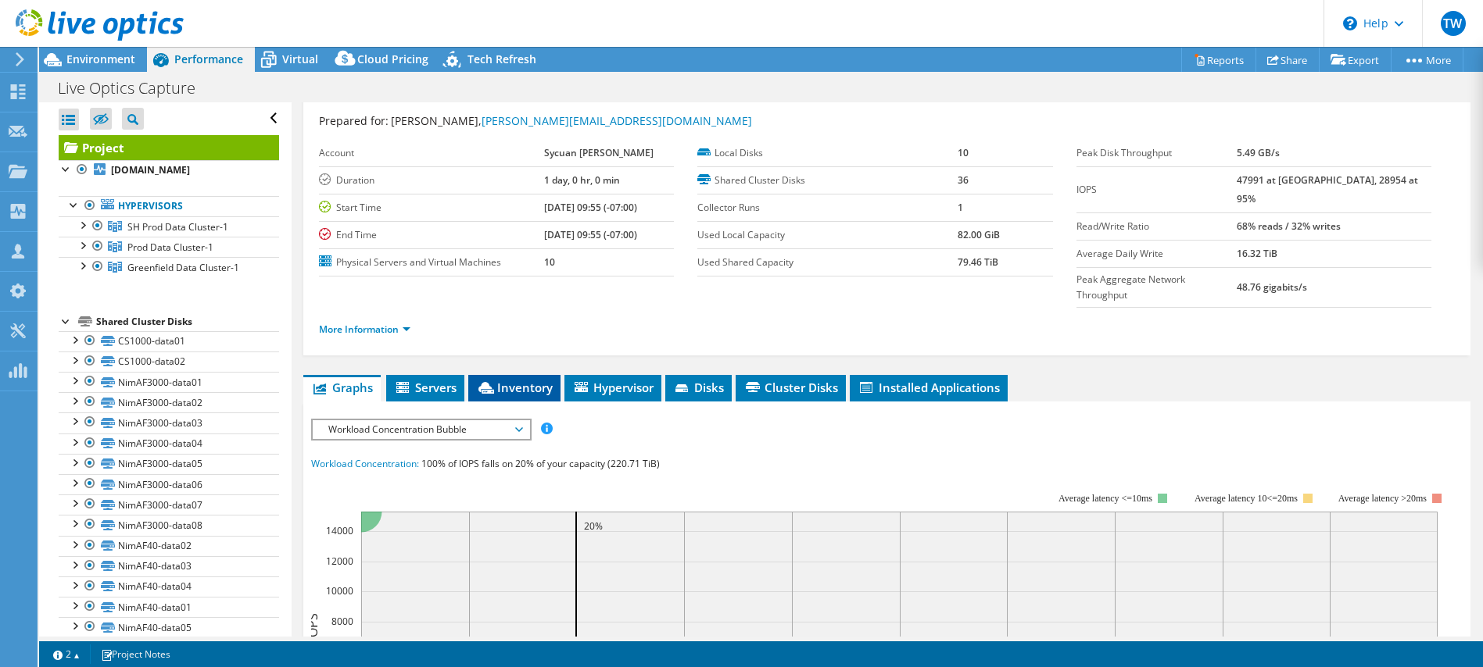
click at [504, 380] on span "Inventory" at bounding box center [514, 388] width 77 height 16
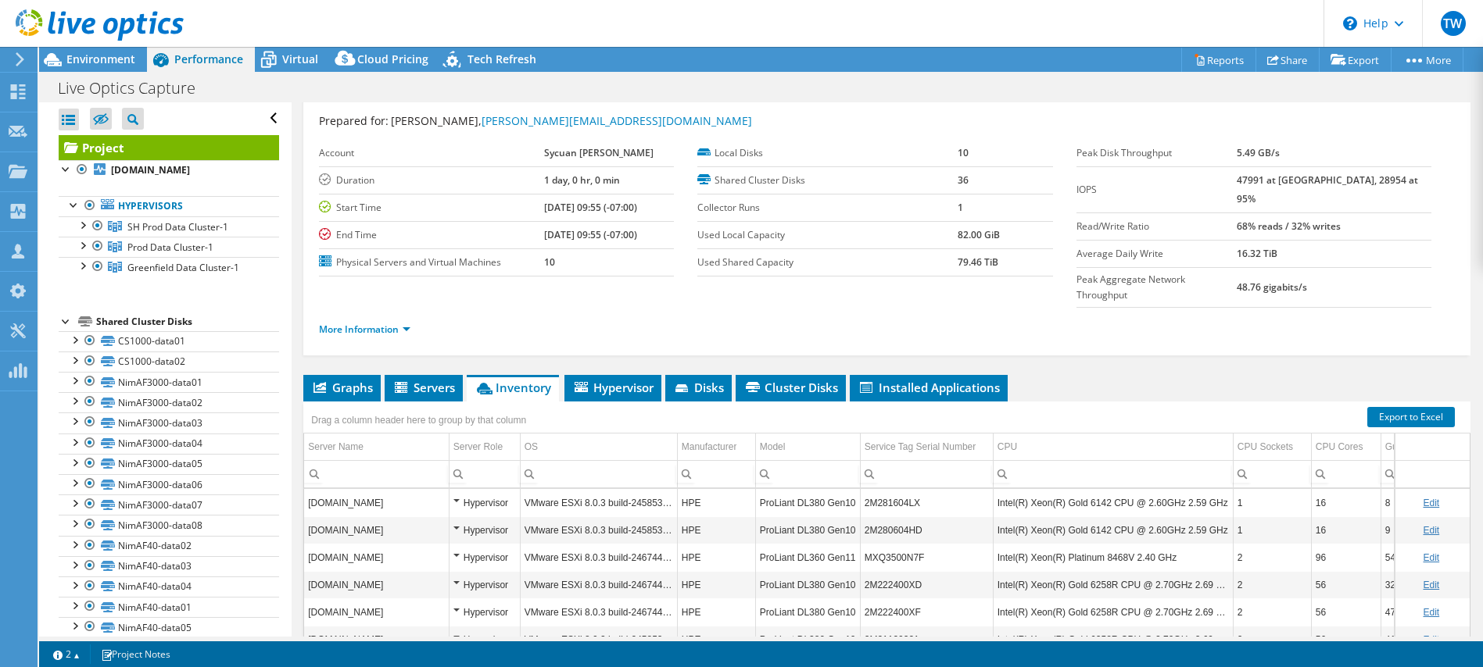
scroll to position [0, 0]
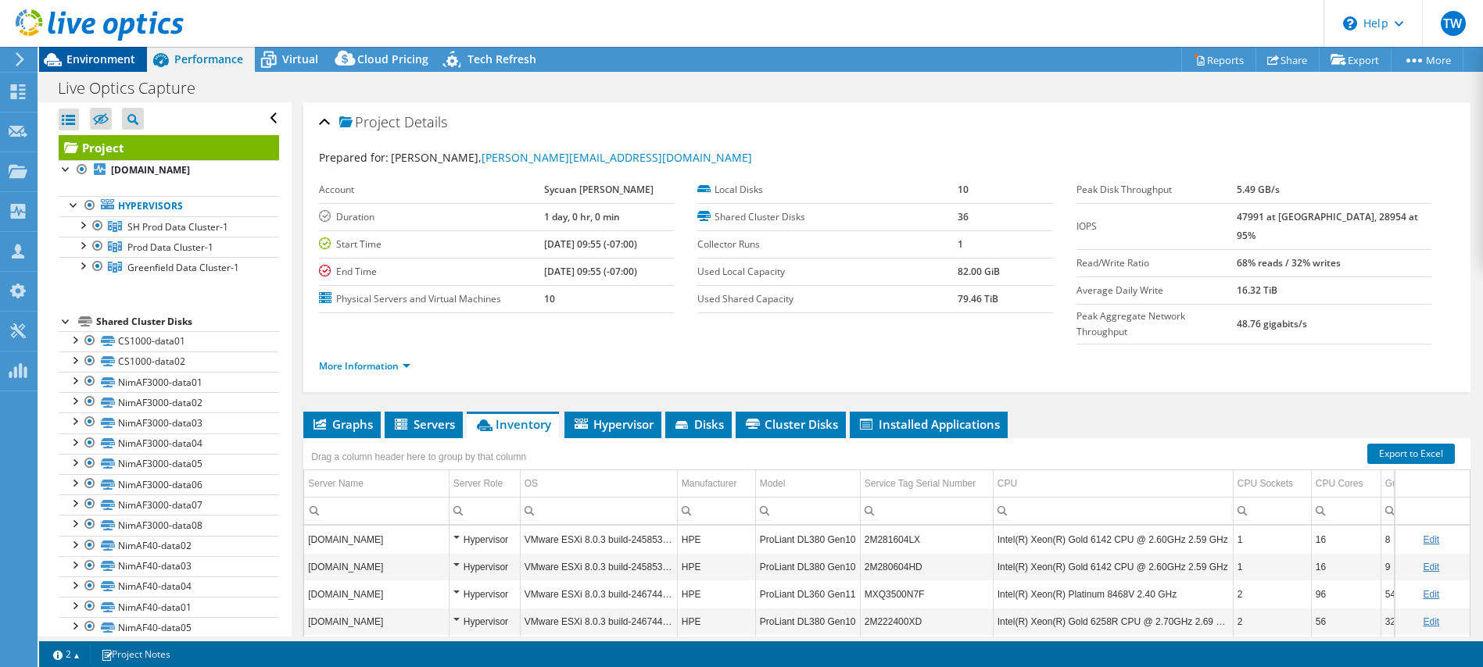
click at [121, 66] on div "Environment" at bounding box center [93, 59] width 108 height 25
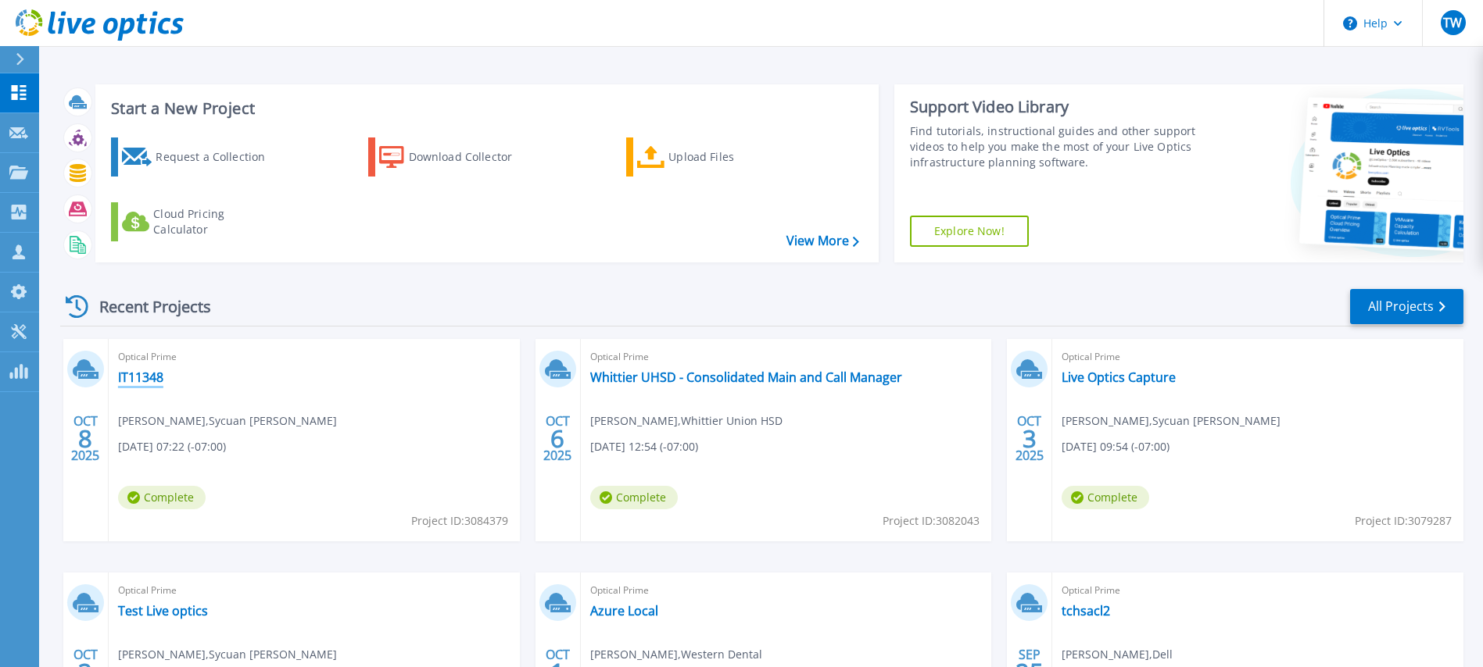
click at [152, 377] on link "IT11348" at bounding box center [140, 378] width 45 height 16
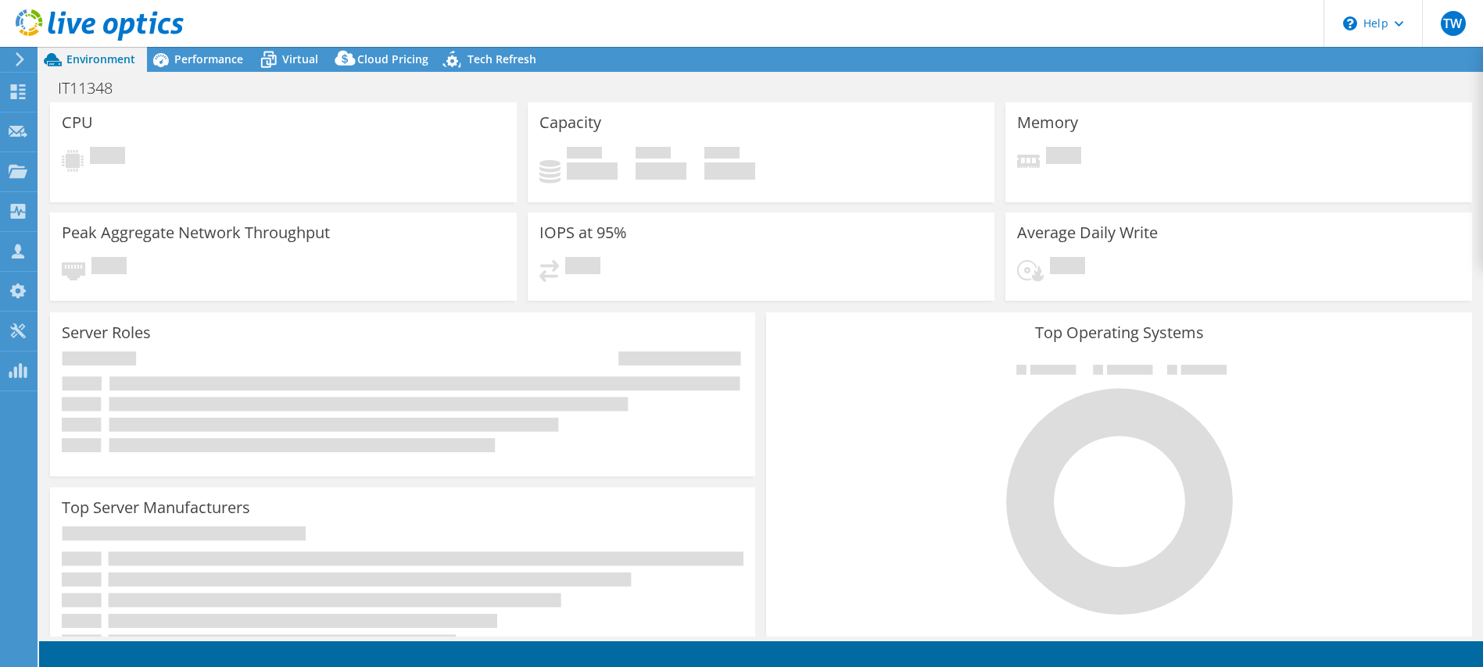
select select "USD"
